Goal: Task Accomplishment & Management: Manage account settings

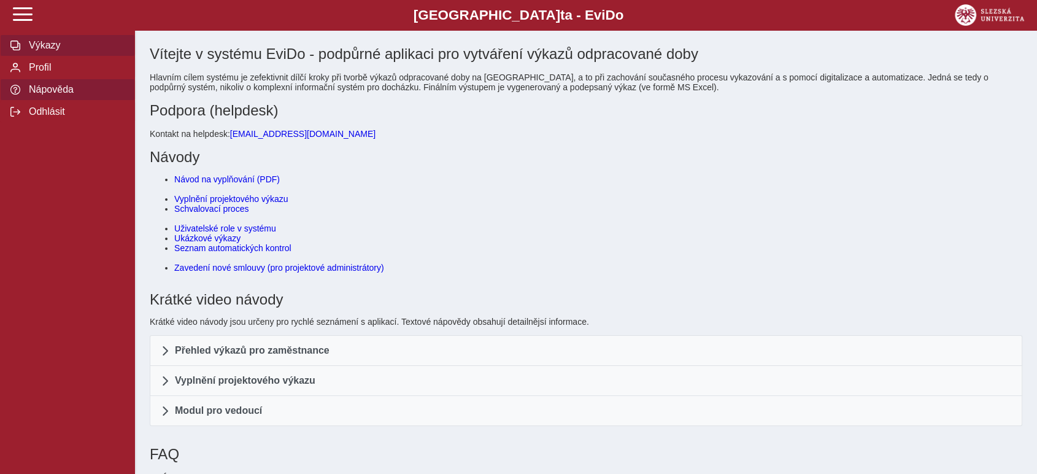
click at [52, 48] on span "Výkazy" at bounding box center [74, 45] width 99 height 11
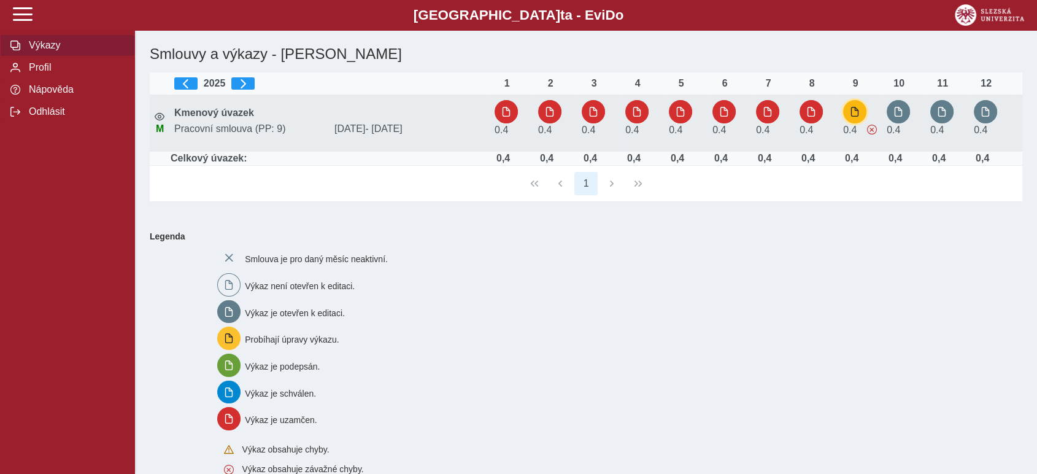
click at [854, 116] on span "button" at bounding box center [855, 112] width 10 height 10
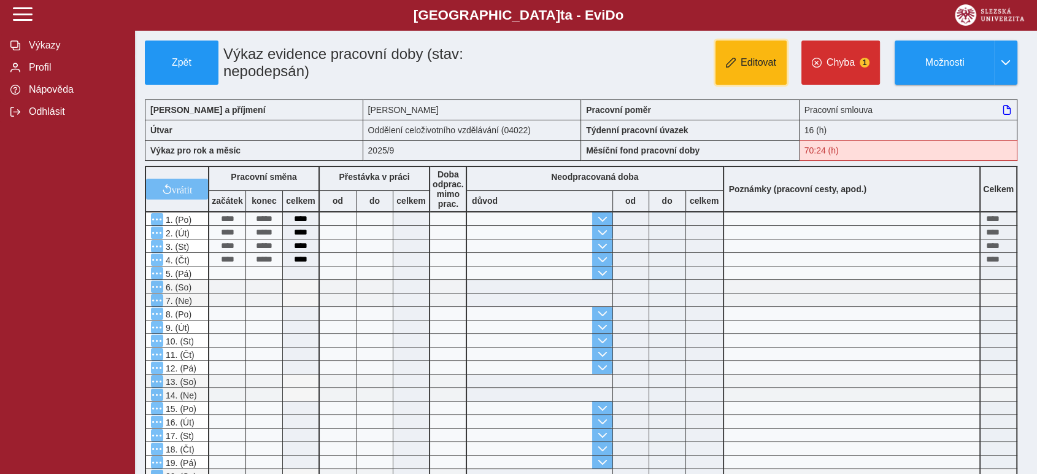
click at [759, 64] on span "Editovat" at bounding box center [759, 62] width 36 height 11
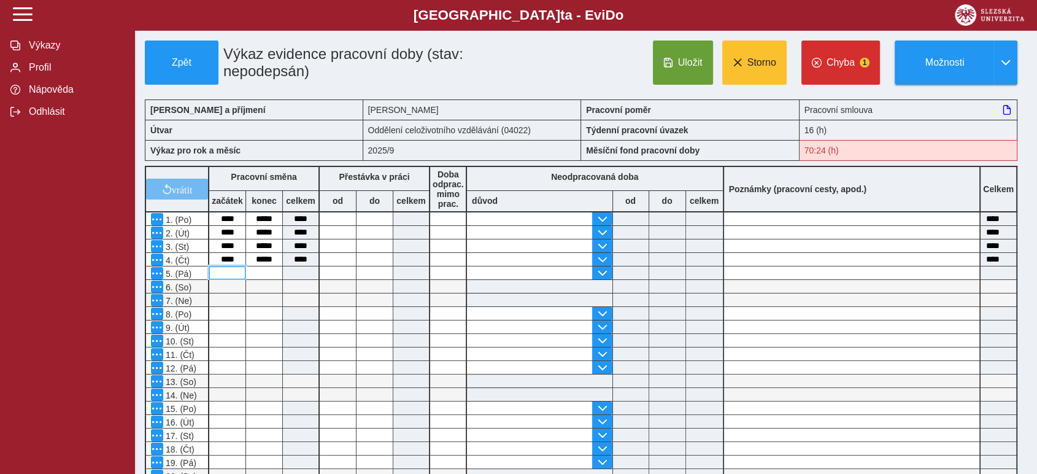
click at [226, 269] on input at bounding box center [227, 272] width 36 height 13
type input "*"
click at [257, 271] on input at bounding box center [264, 272] width 36 height 13
type input "**"
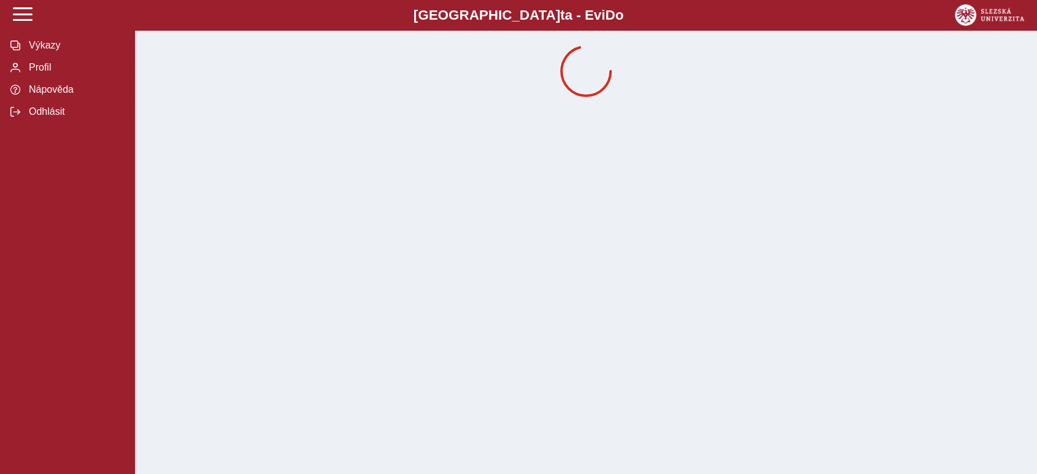
click at [234, 313] on div "Slezská univerzi t a - Evi D o EviDo Výkazy Profil Nápověda Odhlásit" at bounding box center [518, 237] width 1037 height 474
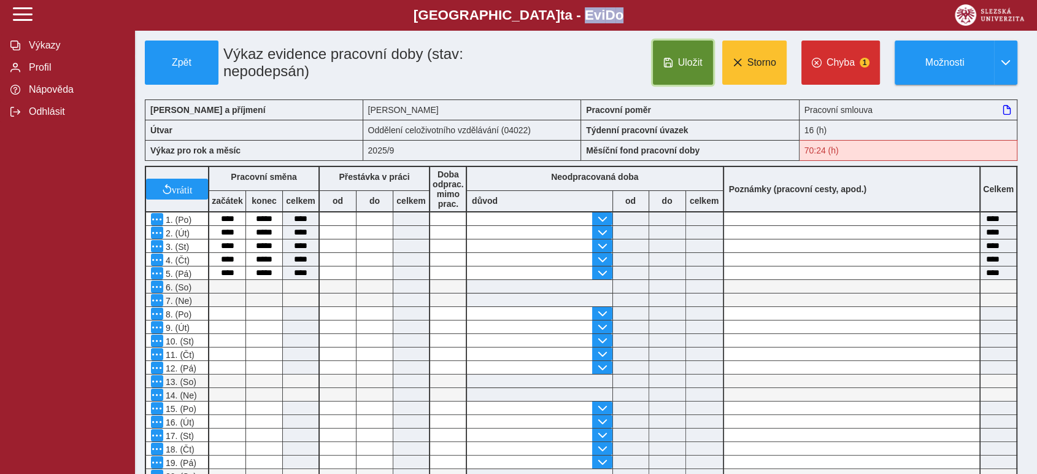
click at [678, 63] on span "Uložit" at bounding box center [690, 62] width 25 height 11
